Goal: Task Accomplishment & Management: Use online tool/utility

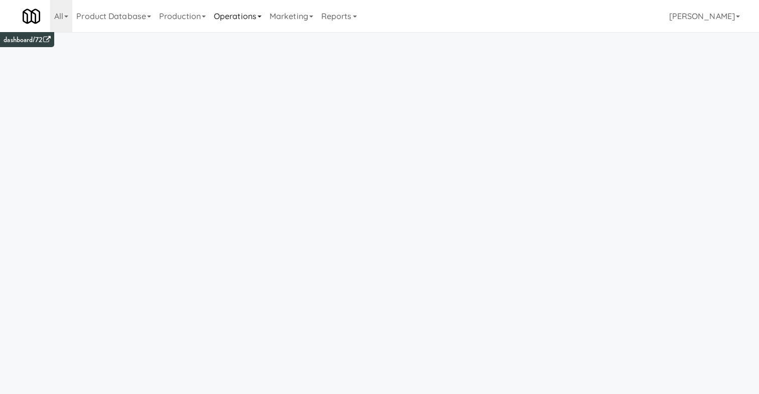
click at [233, 15] on link "Operations" at bounding box center [238, 16] width 56 height 32
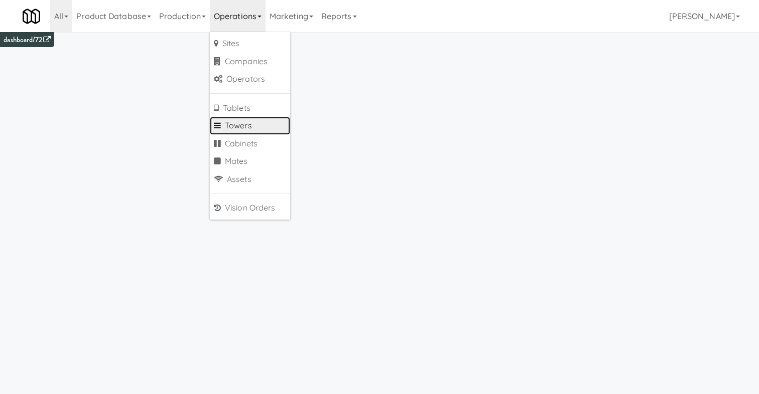
click at [263, 125] on link "Towers" at bounding box center [250, 126] width 80 height 18
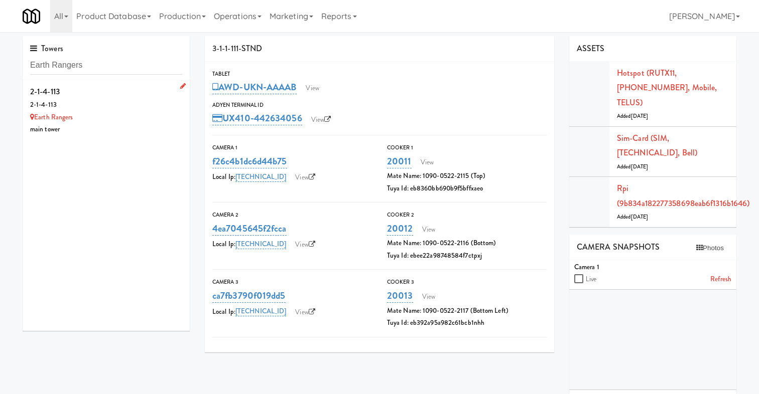
type input "Earth Rangers"
click at [132, 102] on div "2-1-4-113" at bounding box center [106, 105] width 152 height 13
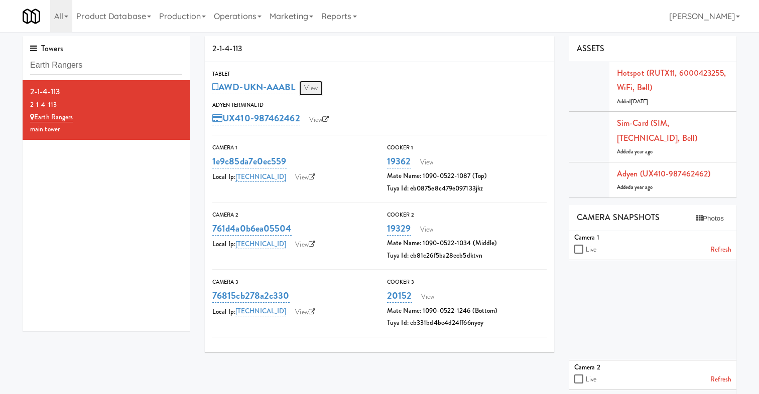
click at [317, 89] on link "View" at bounding box center [310, 88] width 23 height 15
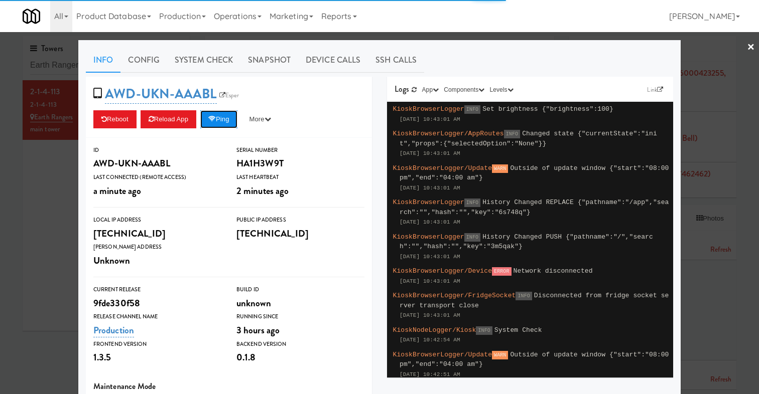
click at [223, 113] on button "Ping" at bounding box center [218, 119] width 37 height 18
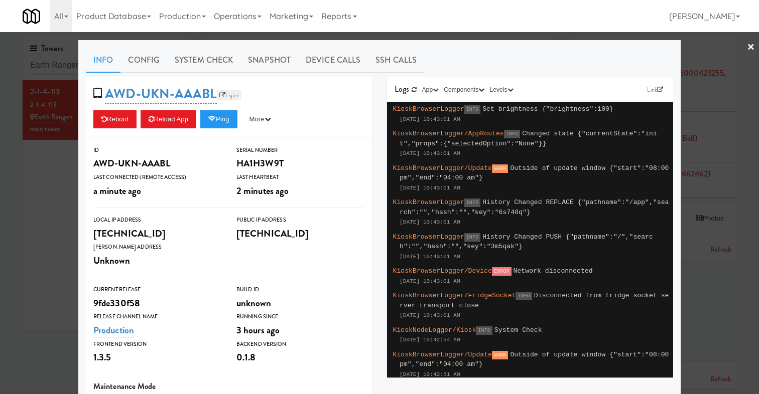
click at [229, 93] on link "Esper" at bounding box center [229, 95] width 25 height 10
